Goal: Transaction & Acquisition: Purchase product/service

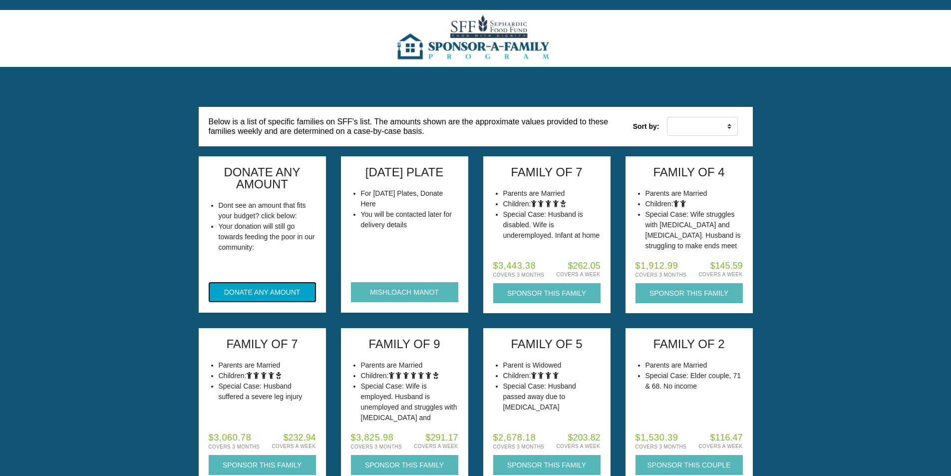
click at [267, 296] on button "DONATE ANY AMOUNT" at bounding box center [262, 292] width 107 height 20
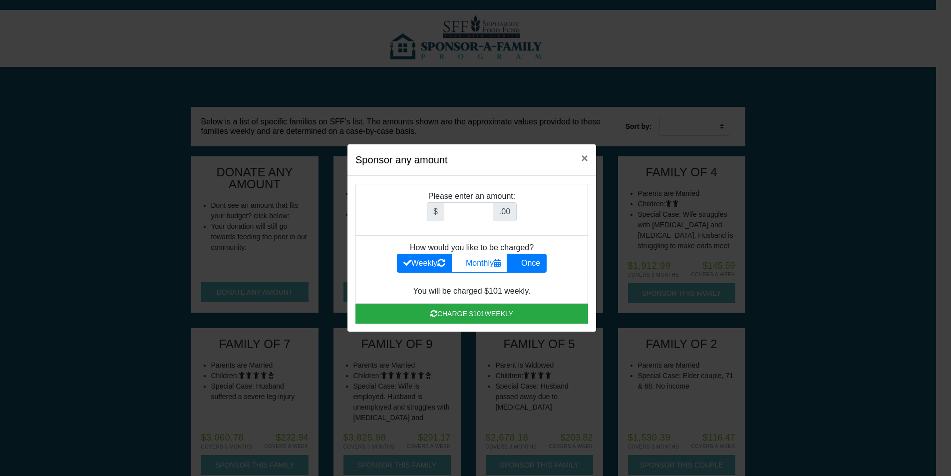
click at [521, 259] on icon at bounding box center [517, 263] width 8 height 8
click at [520, 259] on input "Once" at bounding box center [516, 260] width 6 height 6
radio input "true"
click at [475, 212] on input "Amount (to the nearest dollar)" at bounding box center [468, 211] width 49 height 19
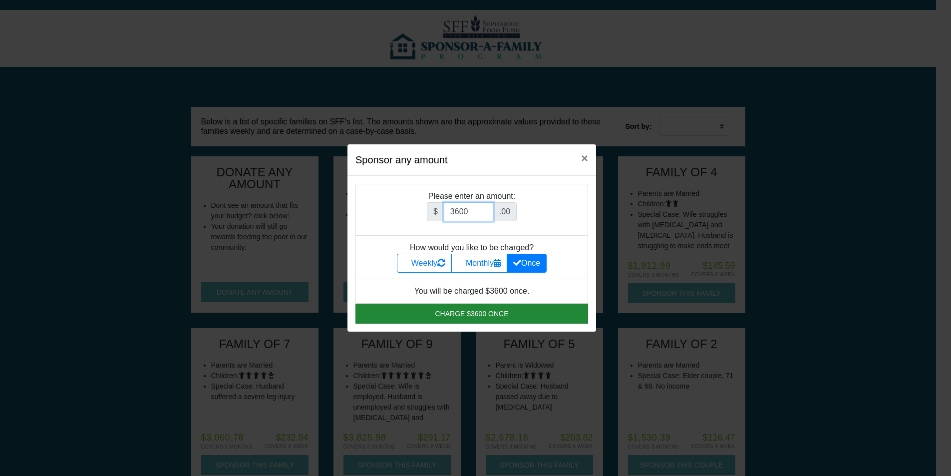
type input "3600"
click at [448, 312] on button "Charge $3600 once" at bounding box center [472, 314] width 233 height 20
